Goal: Task Accomplishment & Management: Manage account settings

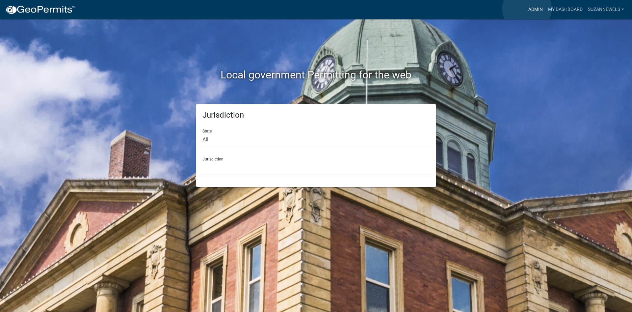
click at [527, 9] on link "Admin" at bounding box center [536, 9] width 20 height 13
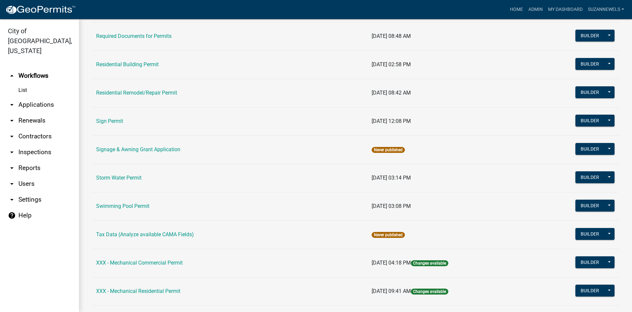
scroll to position [543, 0]
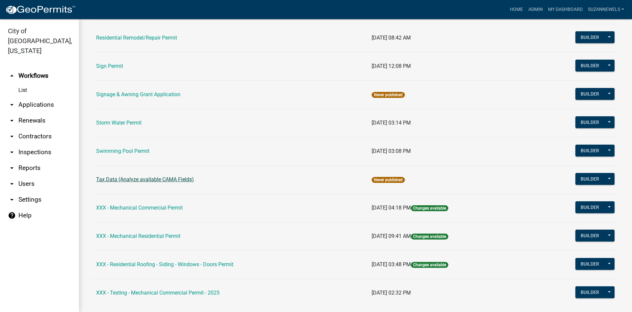
click at [169, 178] on link "Tax Data (Analyze available CAMA Fields)" at bounding box center [145, 179] width 98 height 6
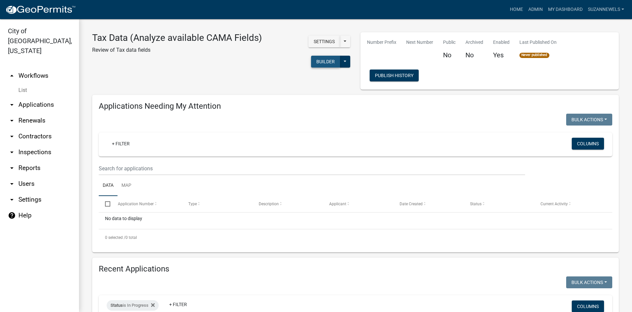
click at [312, 63] on button "Builder" at bounding box center [325, 62] width 29 height 12
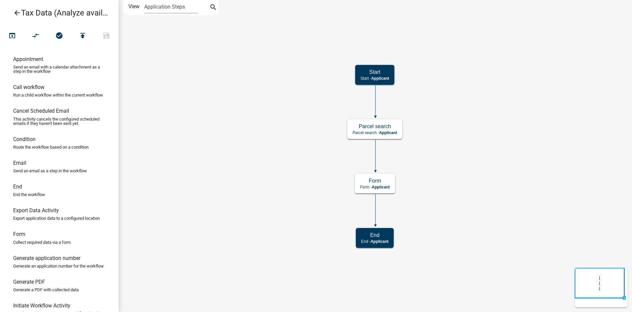
click at [18, 9] on icon "arrow_back" at bounding box center [17, 13] width 8 height 9
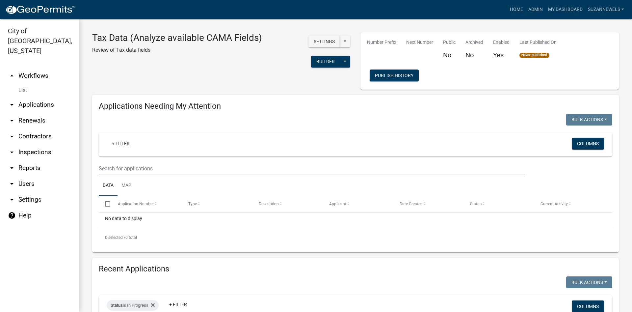
click at [28, 68] on link "arrow_drop_up Workflows" at bounding box center [39, 76] width 79 height 16
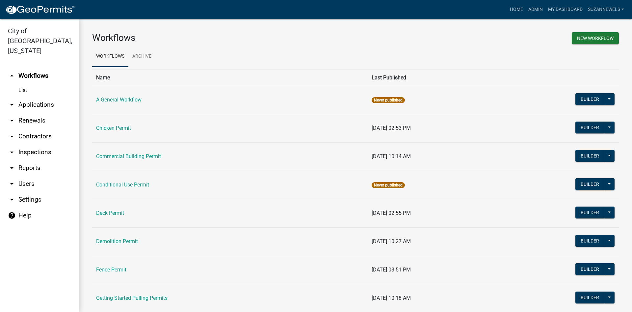
click at [16, 160] on link "arrow_drop_down Reports" at bounding box center [39, 168] width 79 height 16
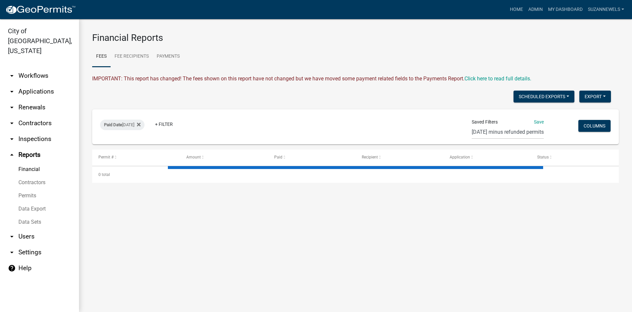
click at [28, 189] on link "Permits" at bounding box center [39, 195] width 79 height 13
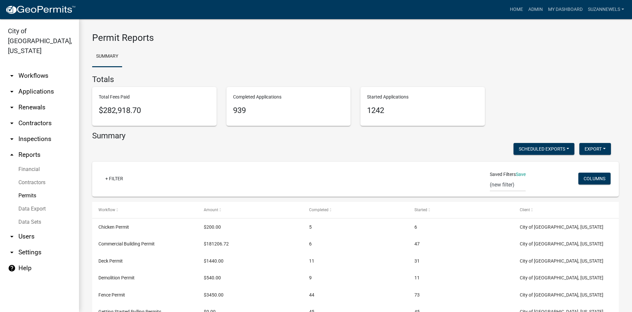
scroll to position [136, 0]
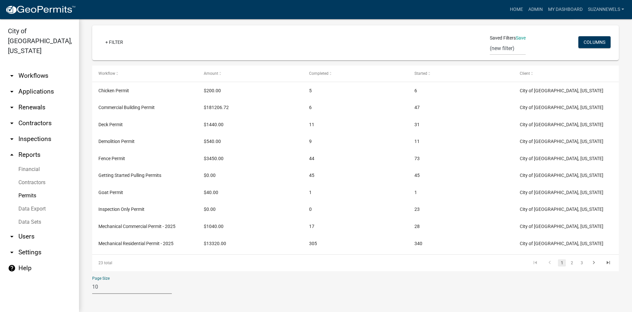
click at [101, 285] on select "10 25 50 100" at bounding box center [132, 286] width 80 height 13
select select "1: 25"
click at [92, 280] on select "10 25 50 100" at bounding box center [132, 286] width 80 height 13
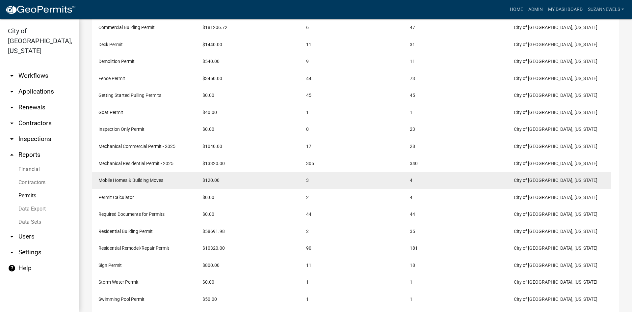
scroll to position [0, 0]
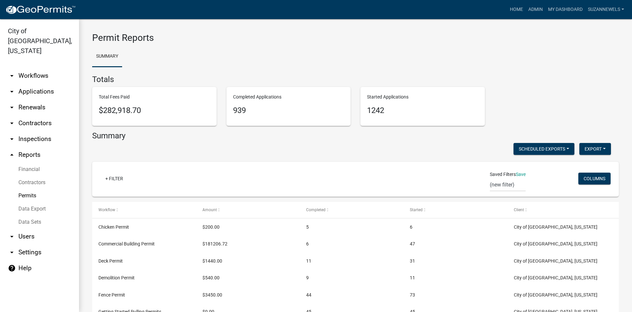
click at [24, 68] on link "arrow_drop_down Workflows" at bounding box center [39, 76] width 79 height 16
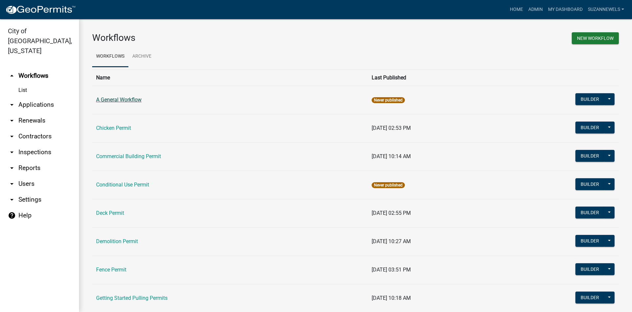
click at [117, 97] on td "A General Workflow" at bounding box center [229, 100] width 275 height 28
click at [111, 101] on link "A General Workflow" at bounding box center [118, 99] width 45 height 6
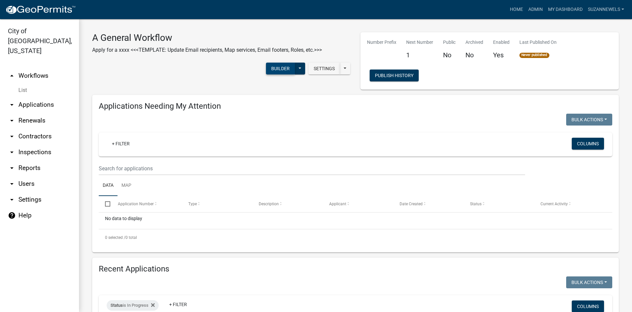
click at [274, 73] on button "Builder" at bounding box center [280, 69] width 29 height 12
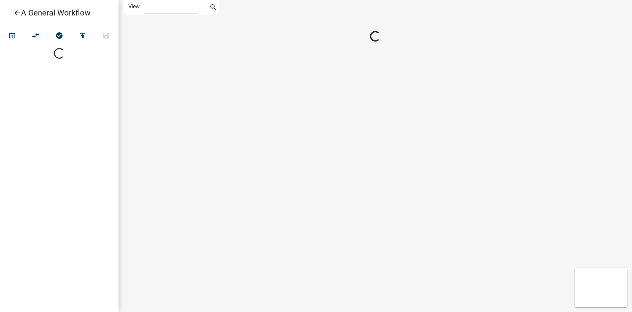
select select "1"
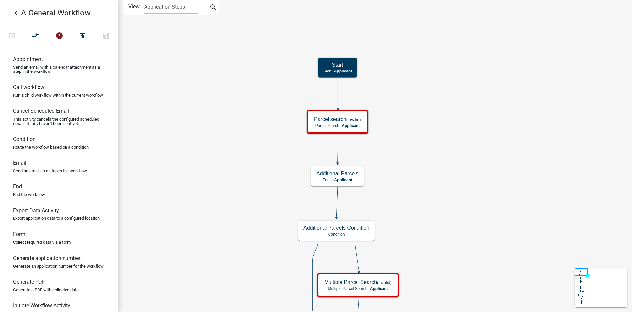
click at [17, 13] on icon "arrow_back" at bounding box center [17, 13] width 8 height 9
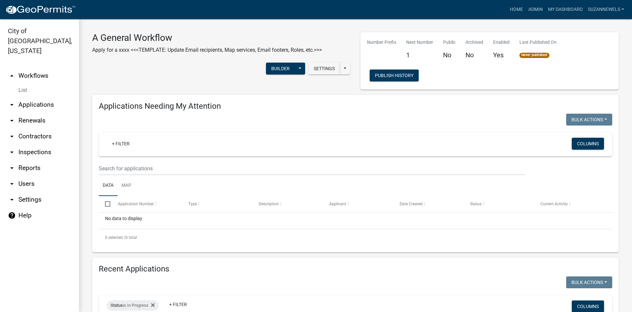
click at [33, 68] on link "arrow_drop_up Workflows" at bounding box center [39, 76] width 79 height 16
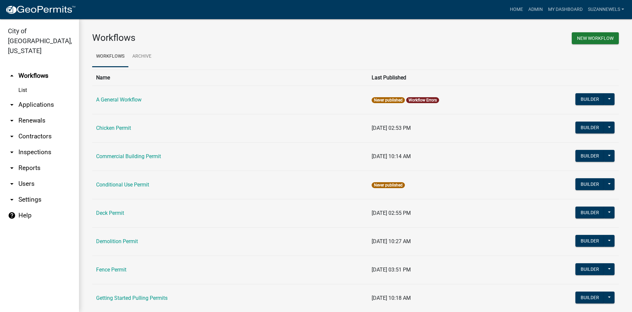
click at [389, 19] on nav "Toggle drawer menu more_horiz Home Admin My Dashboard SuzanneWels Admin Account…" at bounding box center [316, 9] width 632 height 19
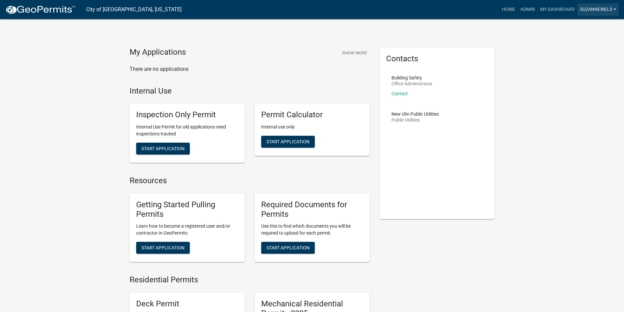
click at [609, 11] on link "SuzanneWels" at bounding box center [598, 9] width 41 height 13
click at [587, 63] on link "Logout" at bounding box center [592, 64] width 53 height 16
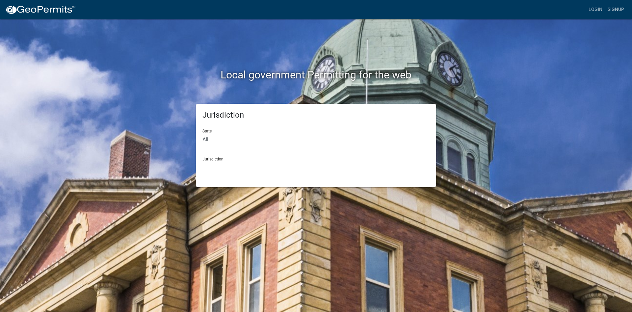
click at [247, 132] on div "State All [US_STATE] [US_STATE] [US_STATE] [US_STATE] [US_STATE] [US_STATE] [US…" at bounding box center [315, 135] width 227 height 23
click at [215, 135] on select "All [US_STATE] [US_STATE] [US_STATE] [US_STATE] [US_STATE] [US_STATE] [US_STATE…" at bounding box center [315, 139] width 227 height 13
select select "[US_STATE]"
click at [202, 133] on select "All [US_STATE] [US_STATE] [US_STATE] [US_STATE] [US_STATE] [US_STATE] [US_STATE…" at bounding box center [315, 139] width 227 height 13
click at [259, 171] on select "[GEOGRAPHIC_DATA], [US_STATE] [GEOGRAPHIC_DATA], [US_STATE] [GEOGRAPHIC_DATA], …" at bounding box center [315, 167] width 227 height 13
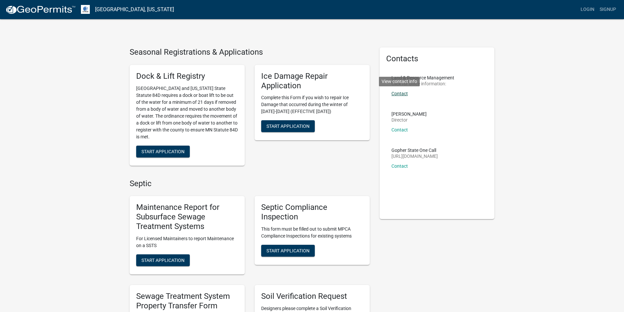
click at [400, 91] on link "Contact" at bounding box center [400, 93] width 16 height 5
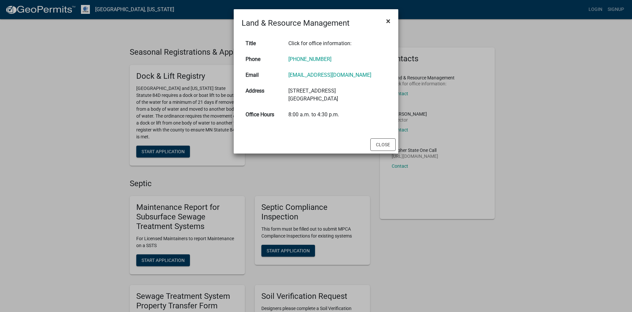
click at [388, 15] on button "×" at bounding box center [388, 21] width 15 height 18
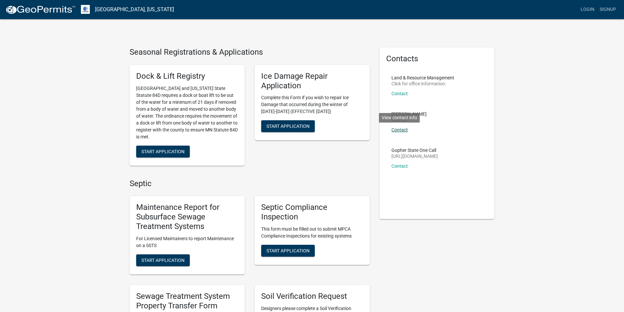
click at [401, 129] on link "Contact" at bounding box center [400, 129] width 16 height 5
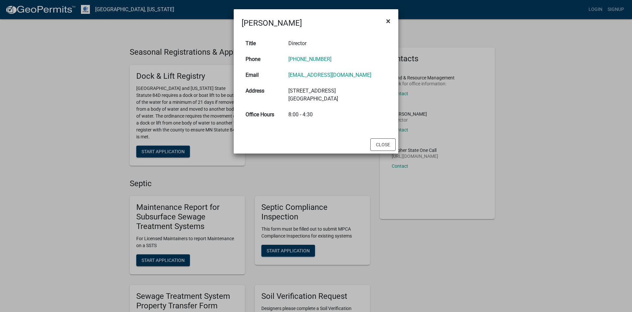
click at [389, 23] on span "×" at bounding box center [388, 20] width 4 height 9
